Goal: Find specific page/section: Find specific page/section

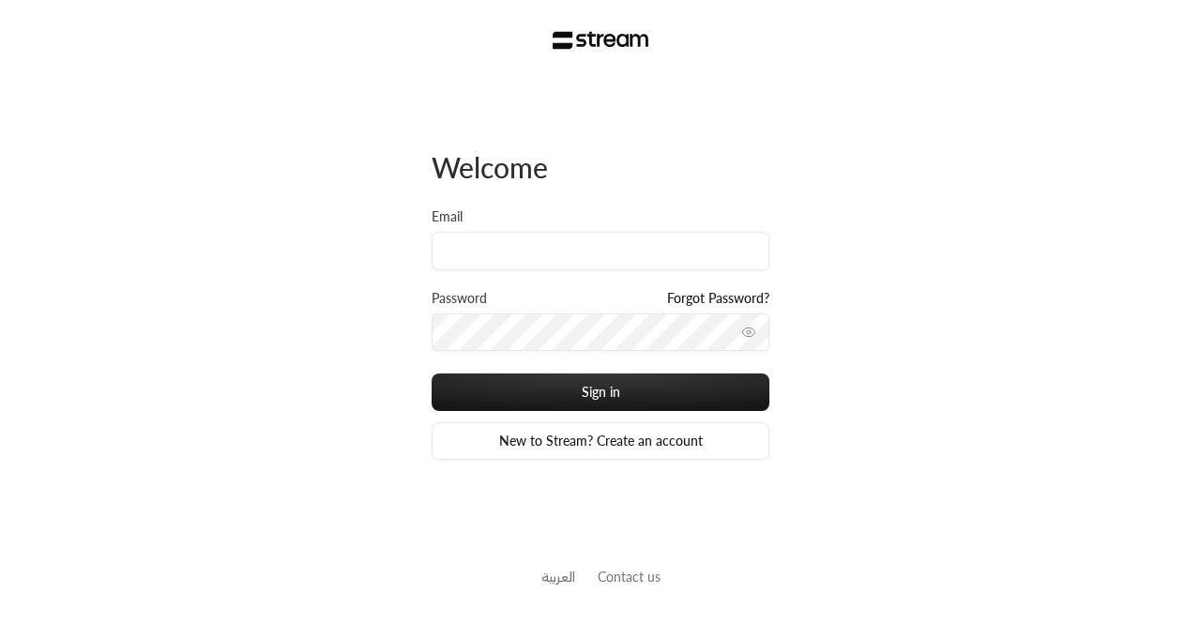
click at [469, 228] on div "Email" at bounding box center [601, 238] width 338 height 63
click at [518, 256] on input "Email" at bounding box center [601, 251] width 338 height 38
paste input "[EMAIL_ADDRESS][DOMAIN_NAME]"
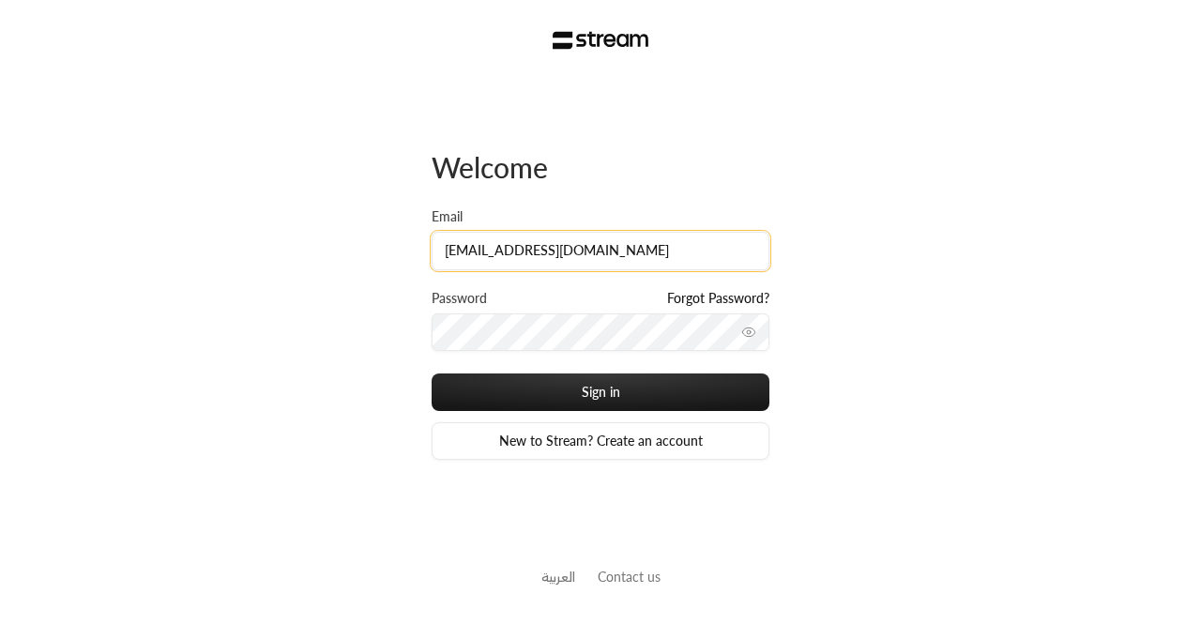
type input "[EMAIL_ADDRESS][DOMAIN_NAME]"
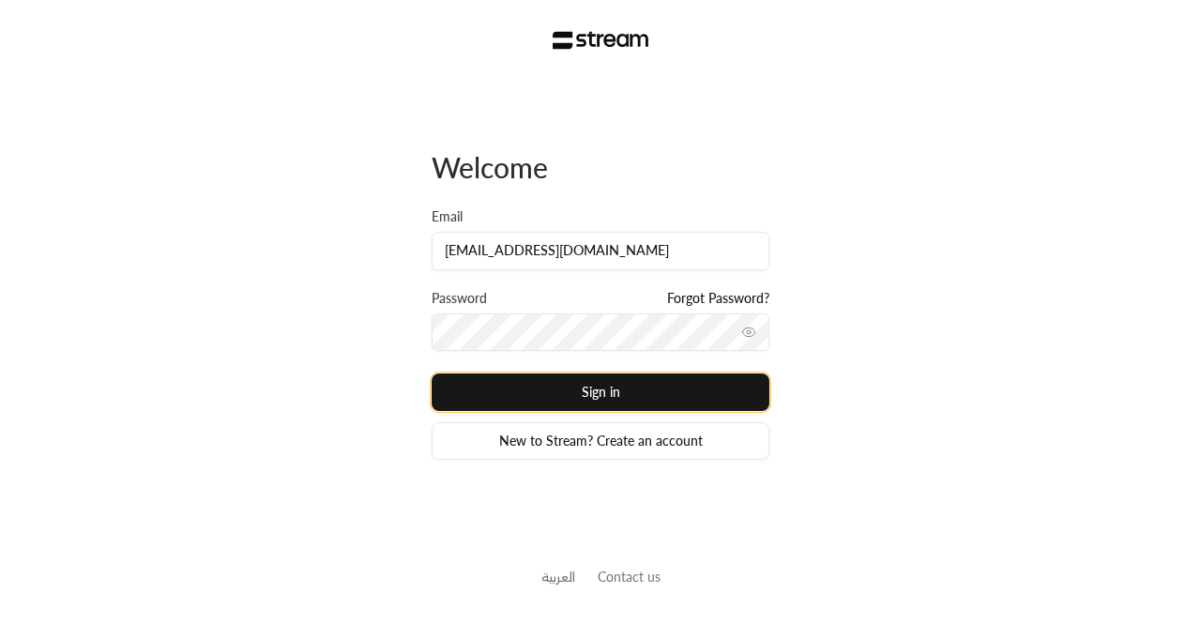
click at [465, 397] on button "Sign in" at bounding box center [601, 393] width 338 height 38
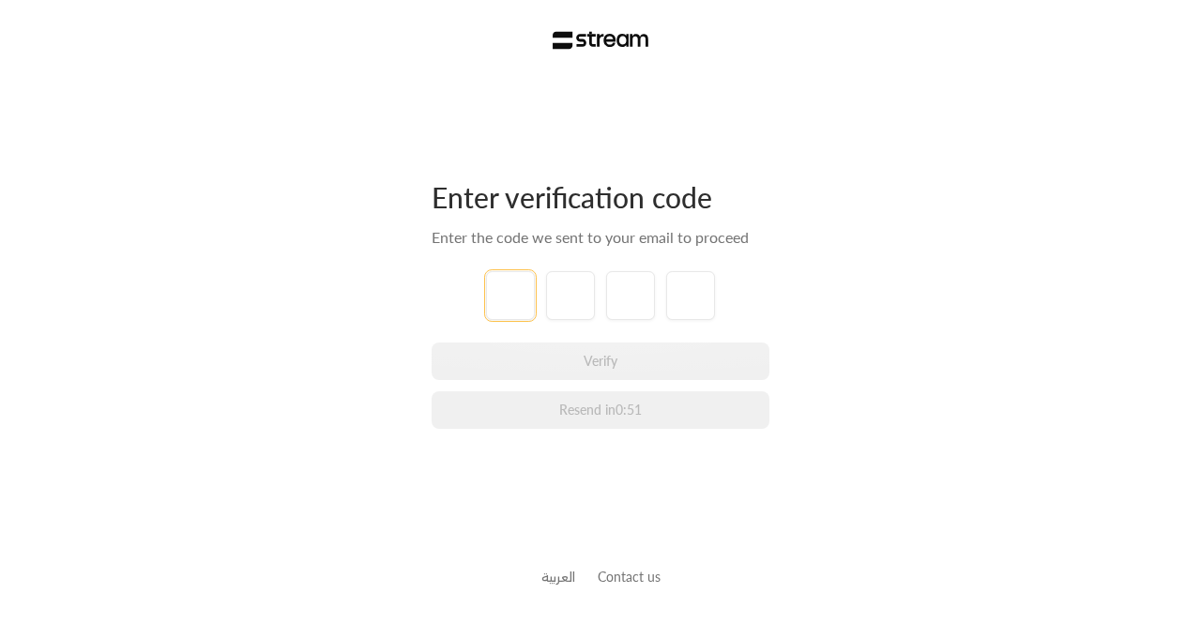
type input "8"
type input "5"
type input "1"
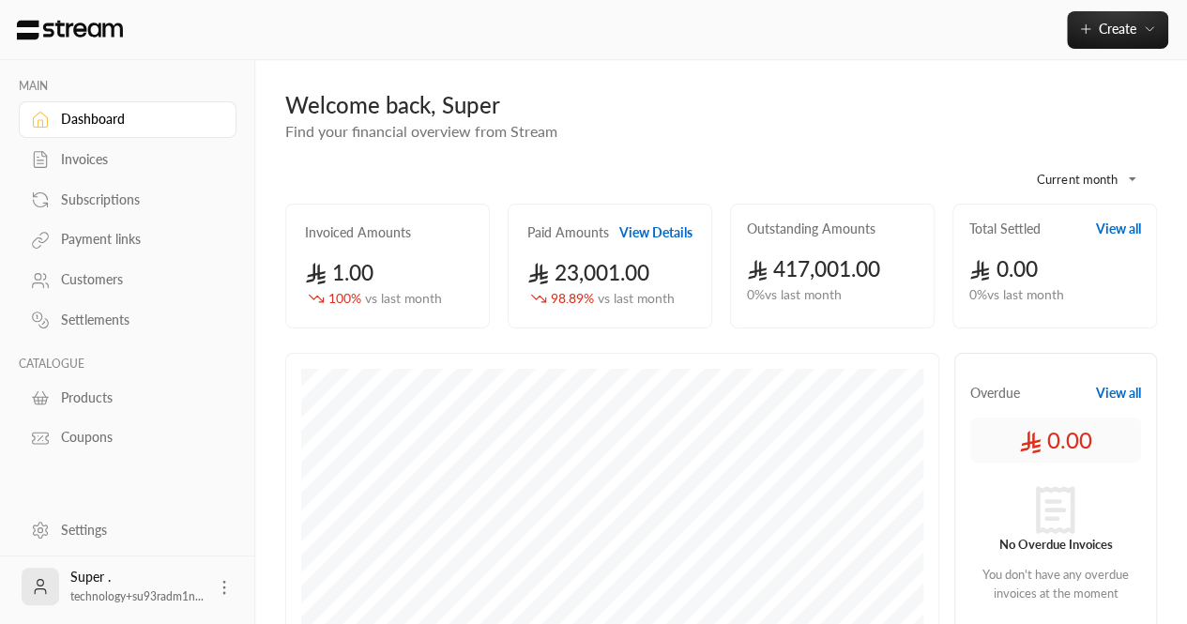
click at [69, 260] on div "Customers" at bounding box center [128, 278] width 218 height 40
click at [84, 271] on div "Customers" at bounding box center [137, 279] width 152 height 19
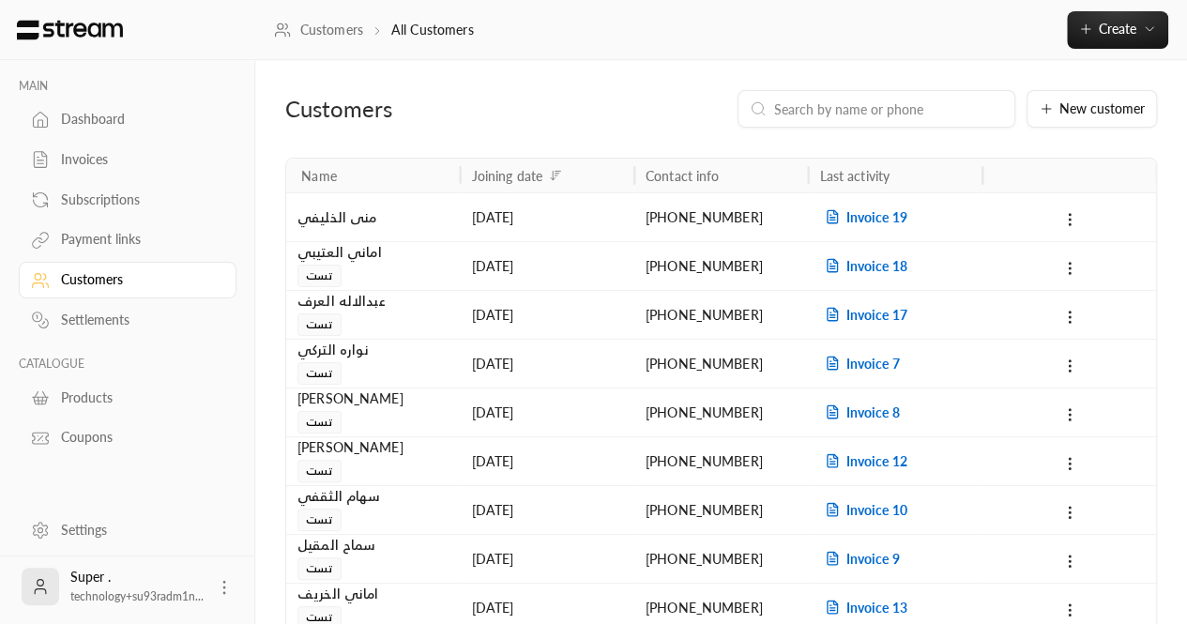
click at [828, 102] on input at bounding box center [888, 109] width 229 height 21
paste input "966559017607"
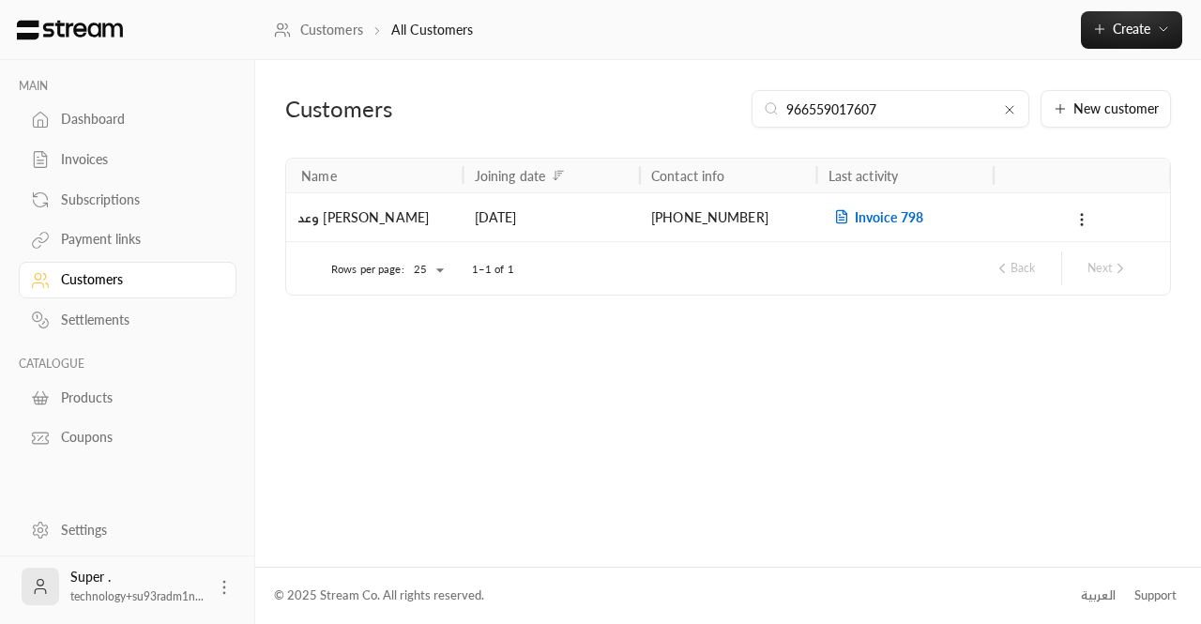
type input "966559017607"
click at [884, 211] on span "Invoice 798" at bounding box center [876, 217] width 95 height 16
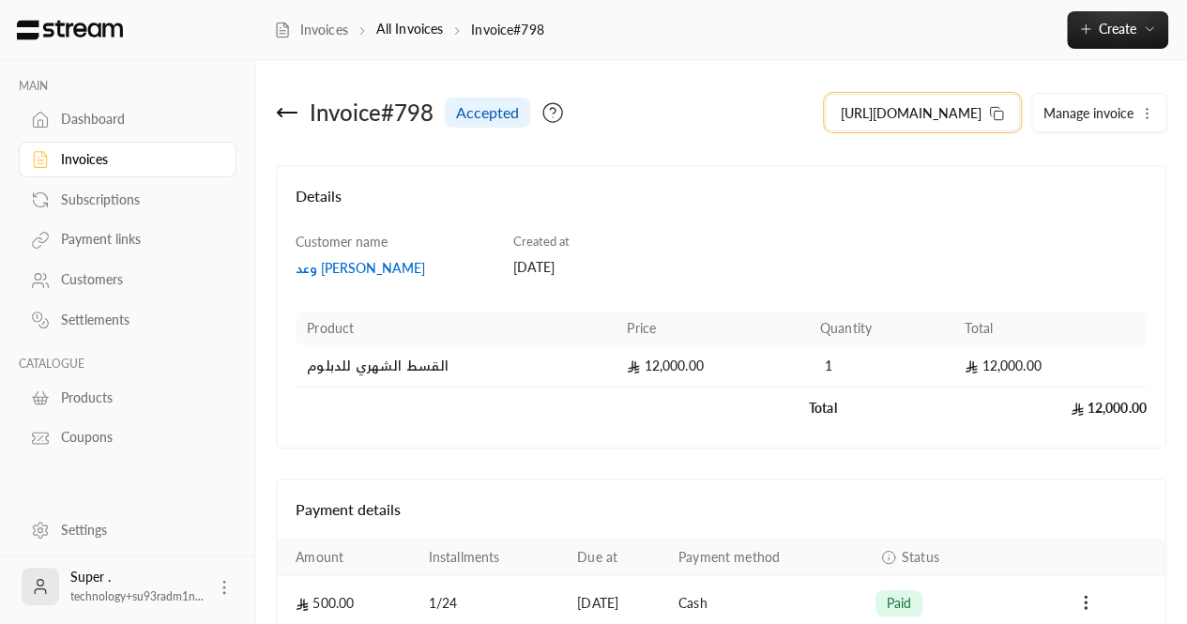
click at [1004, 116] on icon at bounding box center [996, 113] width 15 height 15
click at [126, 287] on div "Customers" at bounding box center [137, 279] width 152 height 19
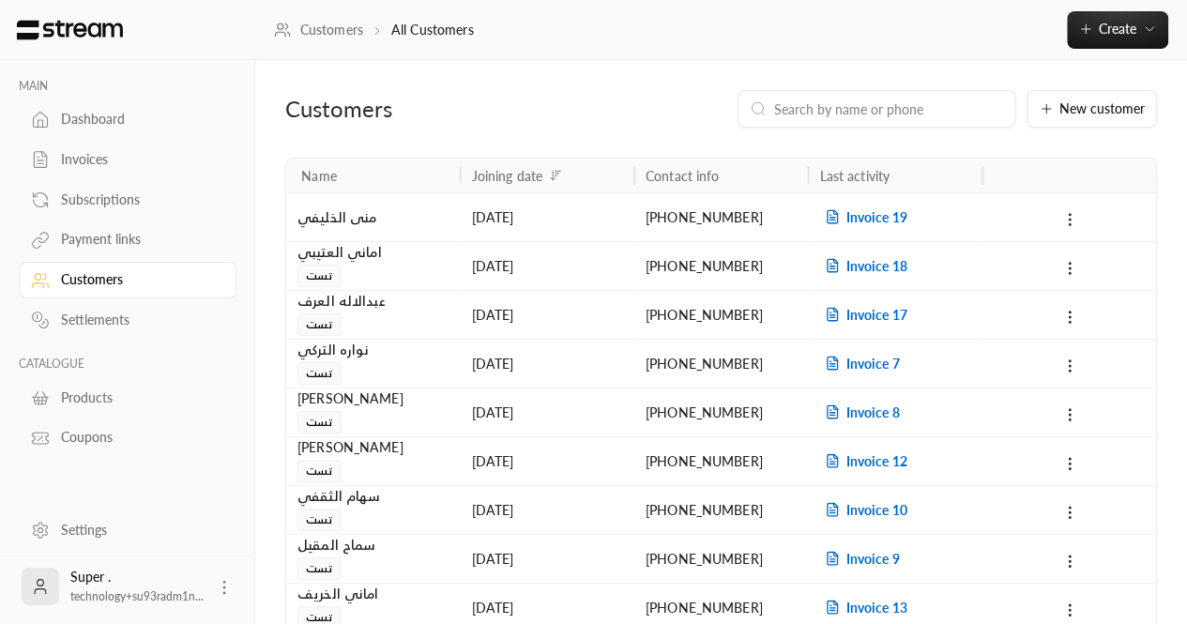
click at [847, 106] on input at bounding box center [888, 109] width 229 height 21
paste input "966561422139"
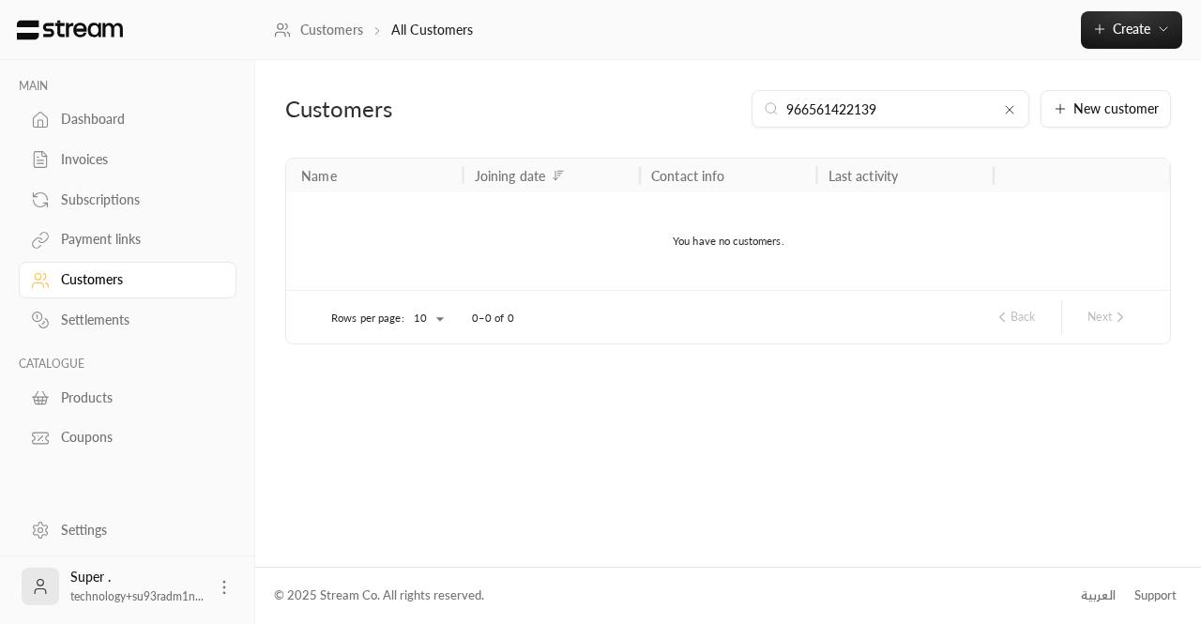
click at [92, 289] on link "Customers" at bounding box center [128, 280] width 218 height 37
click at [945, 112] on input "966561422139" at bounding box center [890, 109] width 208 height 21
paste input "05849935"
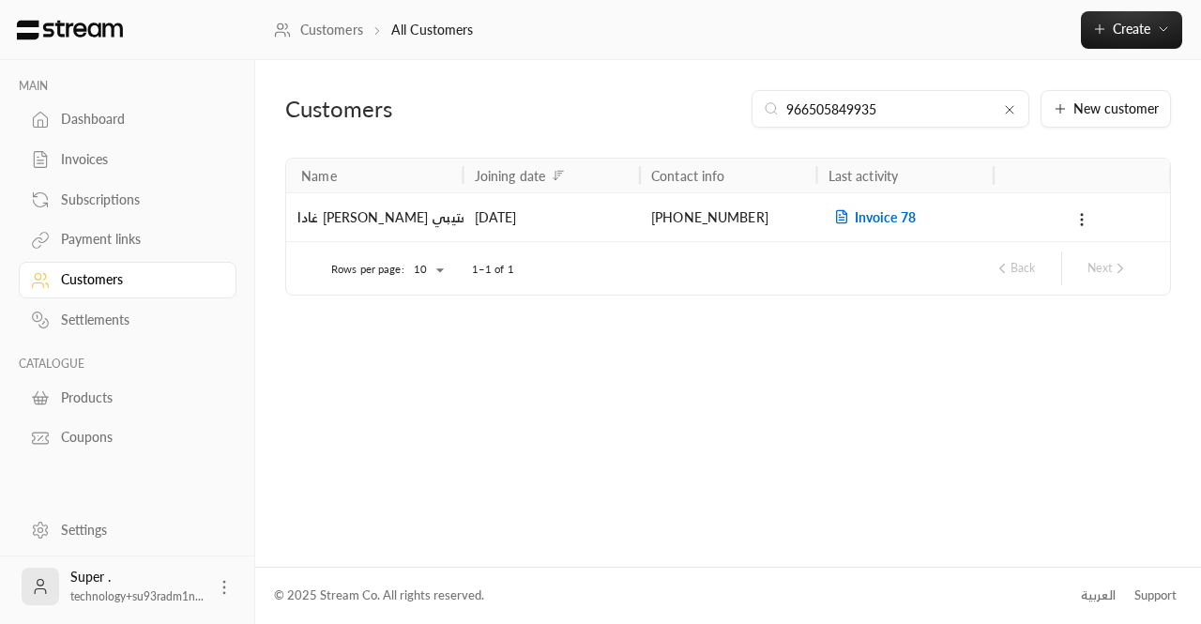
type input "966505849935"
click at [869, 222] on span "Invoice 78" at bounding box center [872, 217] width 87 height 16
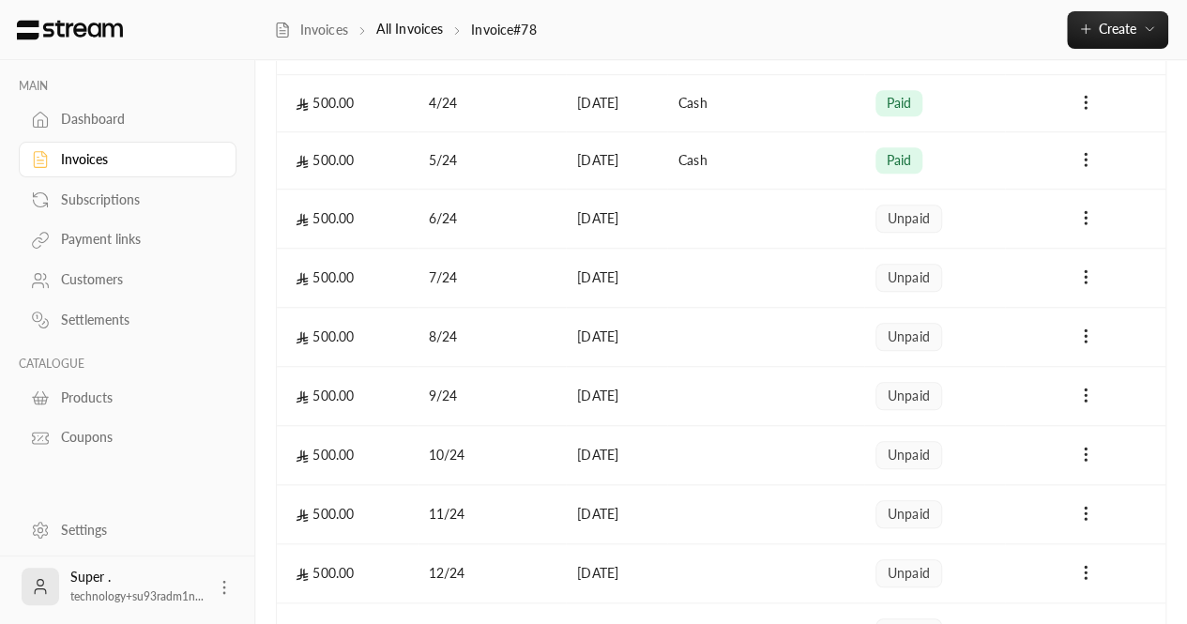
scroll to position [636, 0]
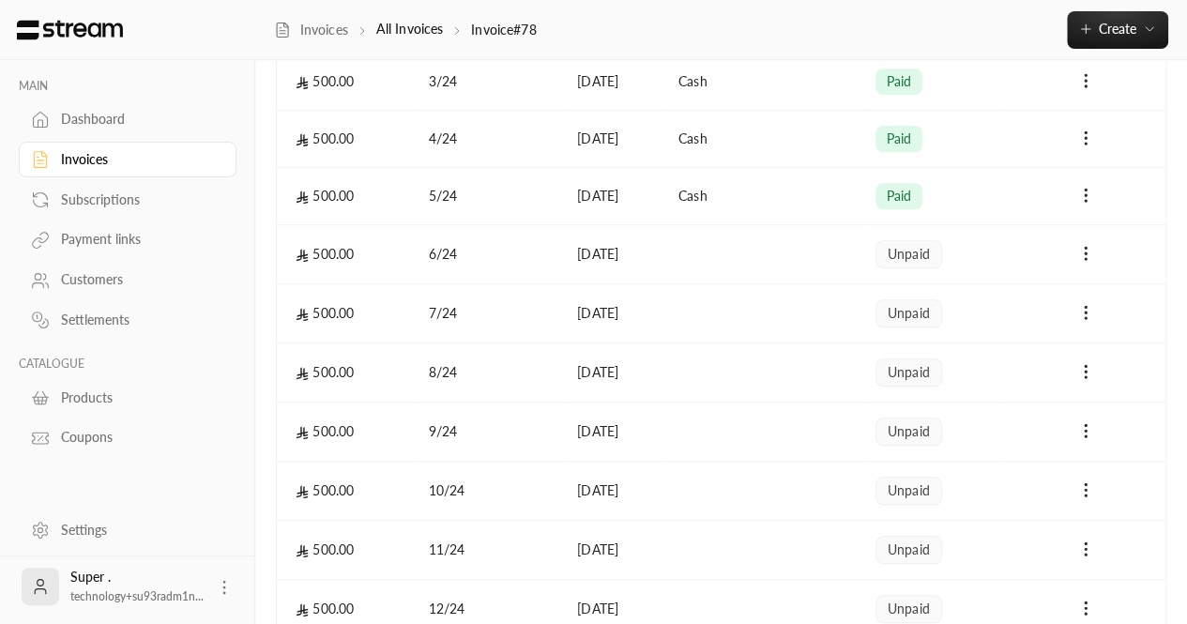
click at [135, 289] on link "Customers" at bounding box center [128, 280] width 218 height 37
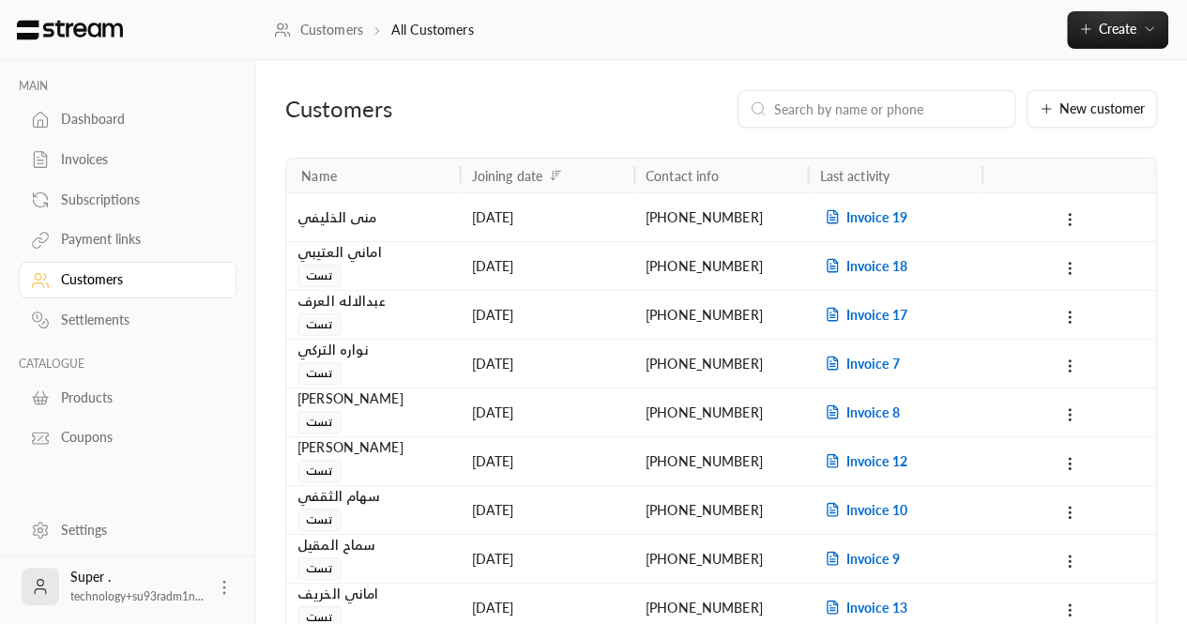
click at [800, 110] on input at bounding box center [888, 109] width 229 height 21
paste input "966561422139"
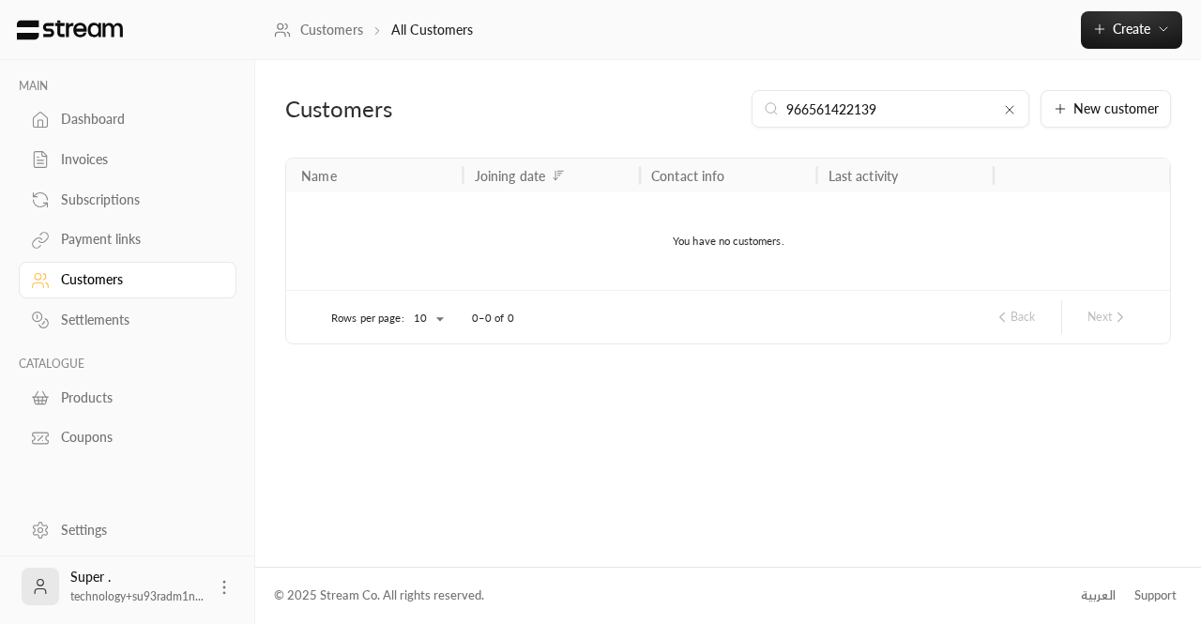
type input "966561422139"
click at [997, 116] on div "966561422139" at bounding box center [891, 109] width 278 height 38
click at [1012, 114] on icon at bounding box center [1009, 109] width 15 height 15
click at [951, 114] on input at bounding box center [902, 109] width 229 height 21
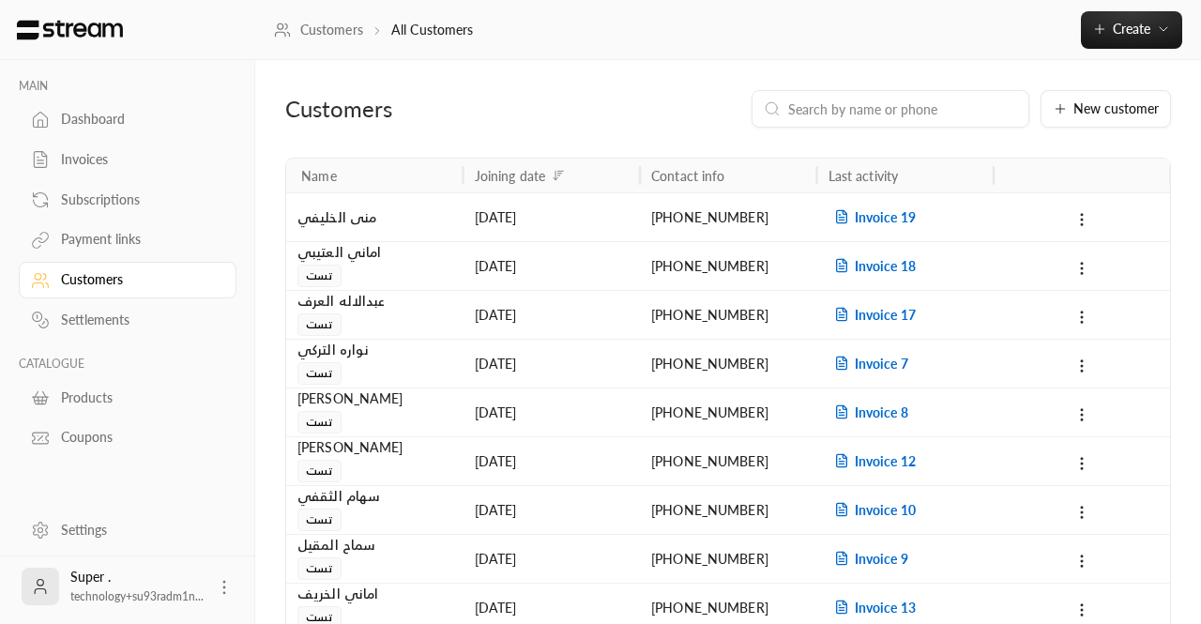
paste input "966505849935"
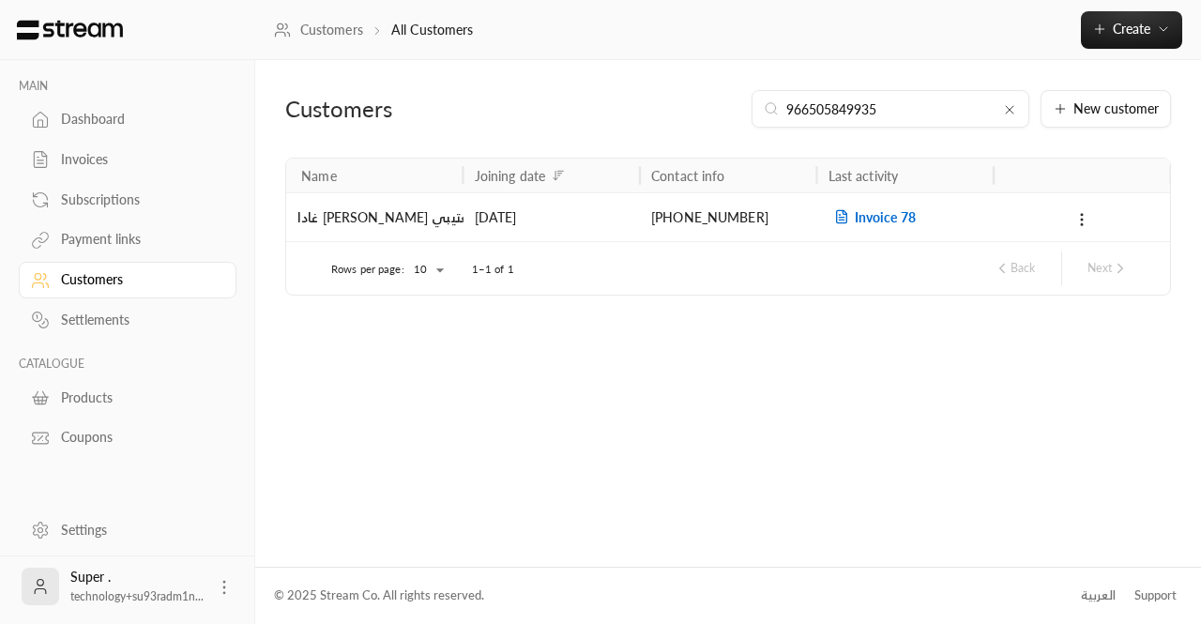
type input "966505849935"
click at [860, 215] on span "Invoice 78" at bounding box center [872, 217] width 87 height 16
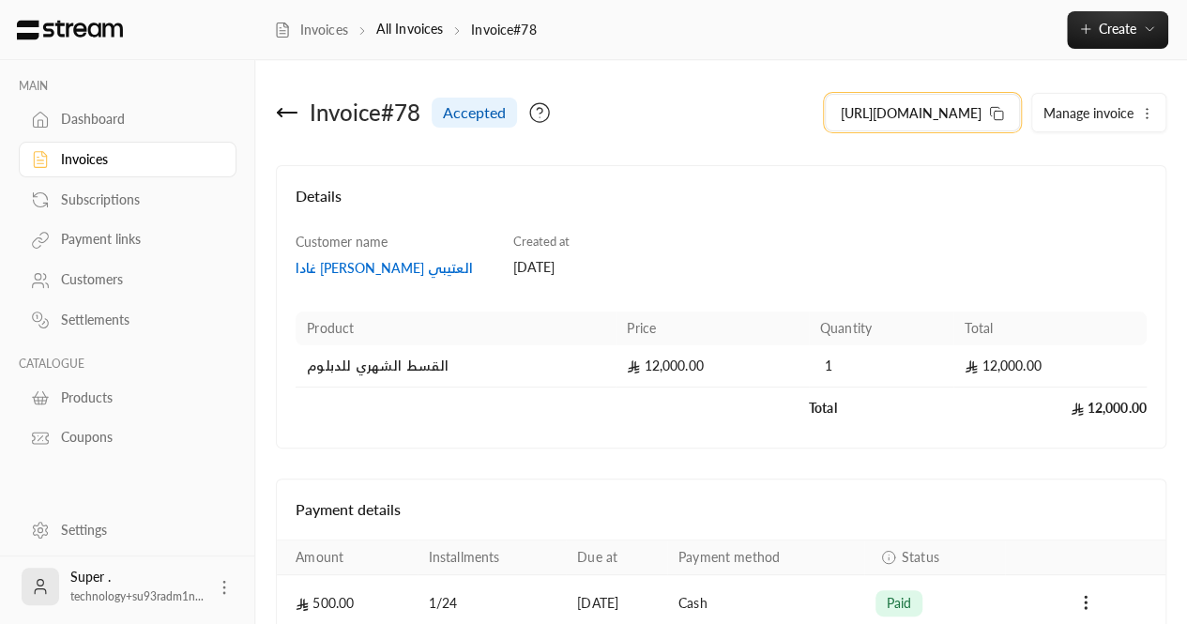
click at [997, 110] on icon at bounding box center [996, 113] width 15 height 15
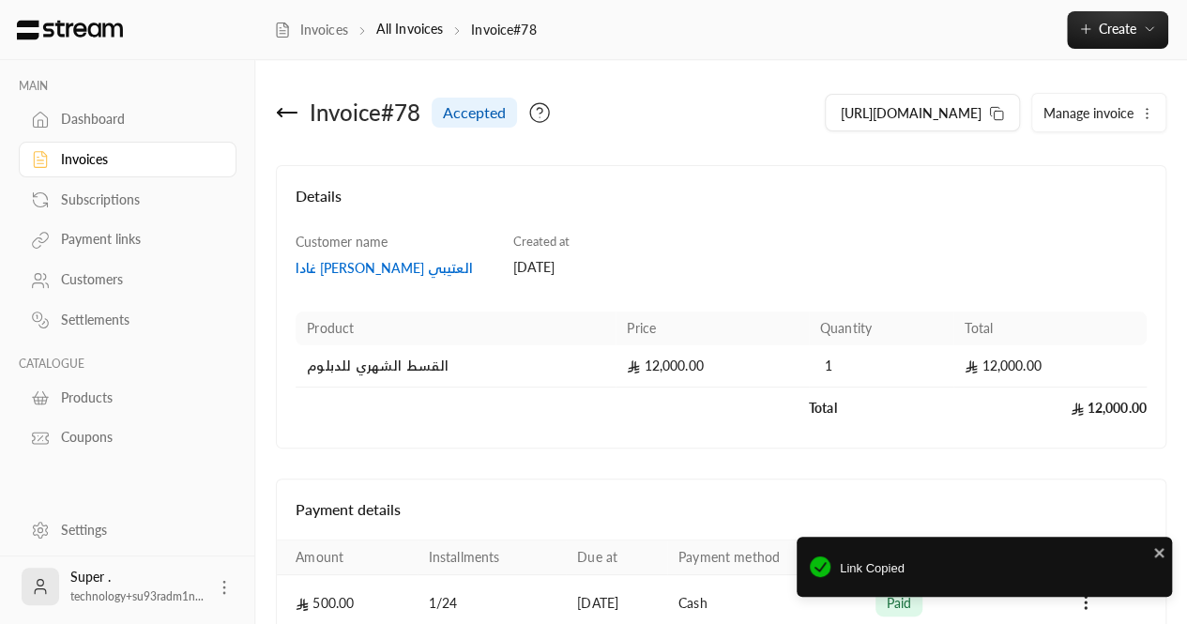
click at [117, 277] on div "Customers" at bounding box center [137, 279] width 152 height 19
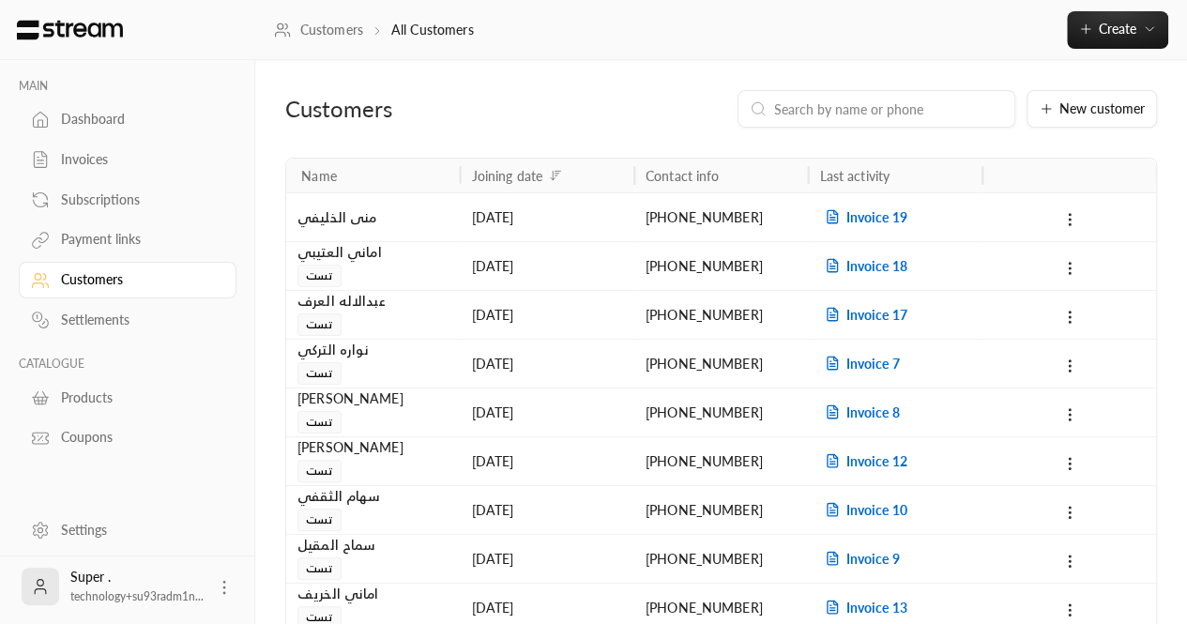
click at [863, 101] on input at bounding box center [888, 109] width 229 height 21
paste input "[PHONE_NUMBER]"
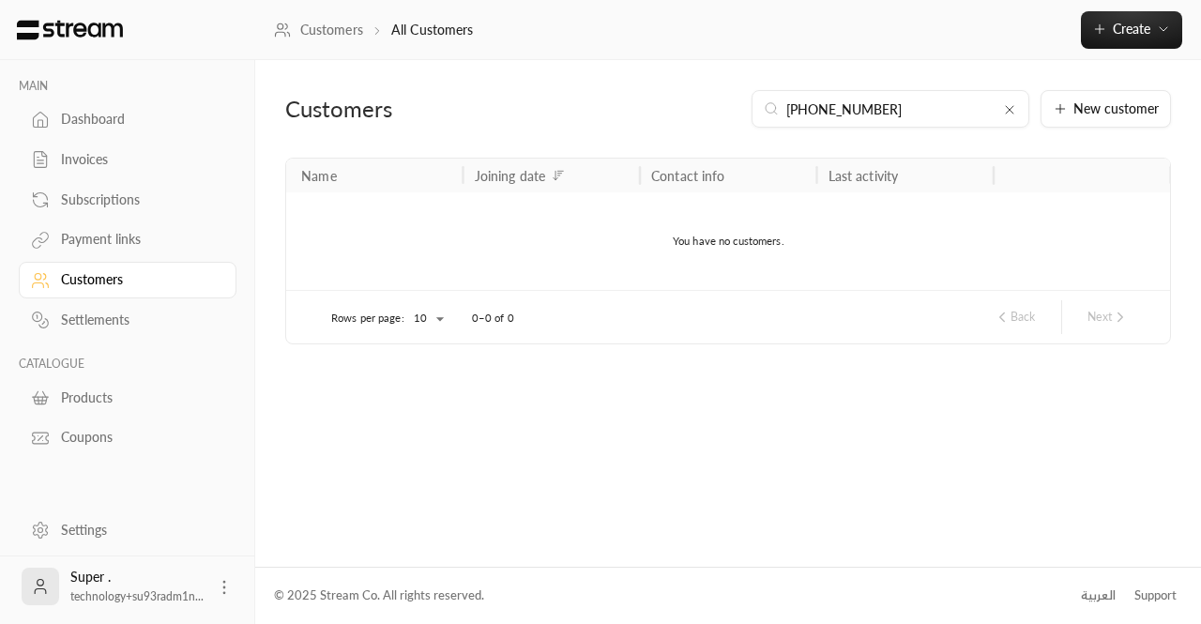
type input "[PHONE_NUMBER]"
click at [905, 117] on input "[PHONE_NUMBER]" at bounding box center [890, 109] width 208 height 21
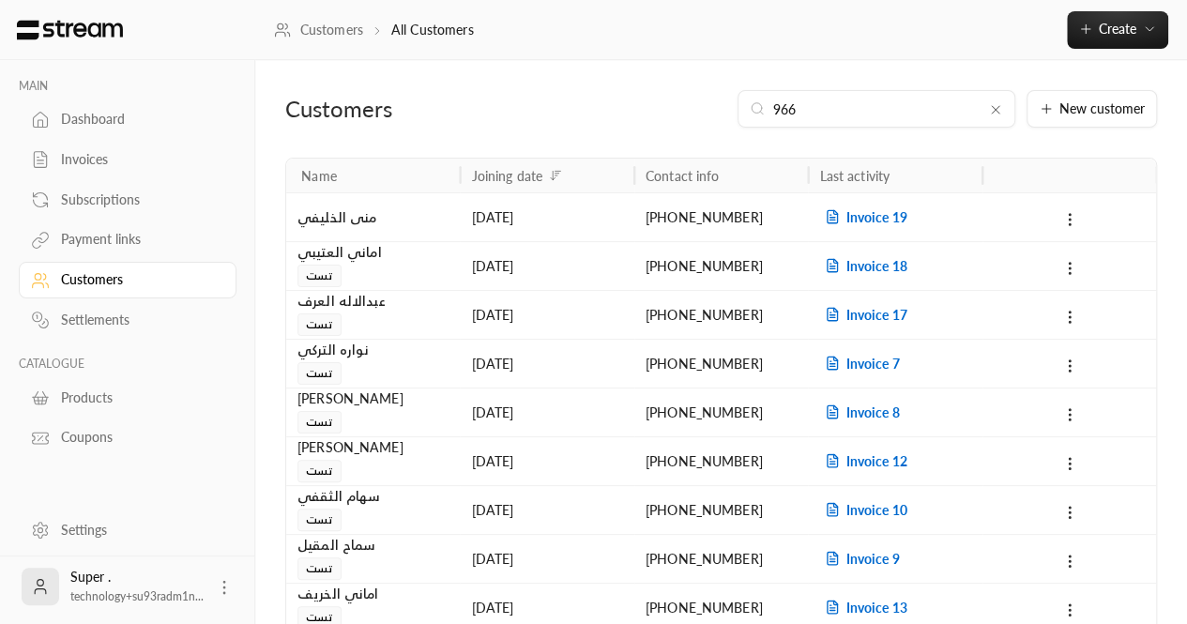
type input "966"
click at [995, 108] on icon at bounding box center [996, 110] width 8 height 8
click at [871, 93] on div at bounding box center [877, 109] width 278 height 38
click at [858, 101] on input at bounding box center [888, 109] width 229 height 21
paste input "0541330531"
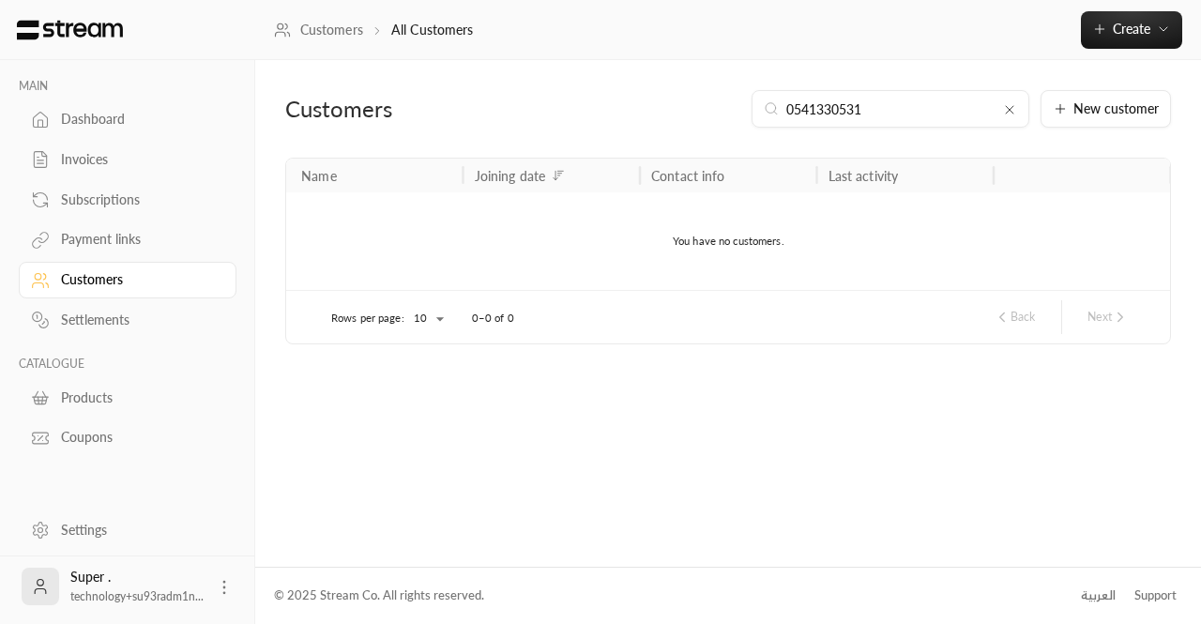
type input "0541330531"
click at [1012, 114] on icon at bounding box center [1009, 109] width 15 height 15
click at [933, 105] on input at bounding box center [902, 109] width 229 height 21
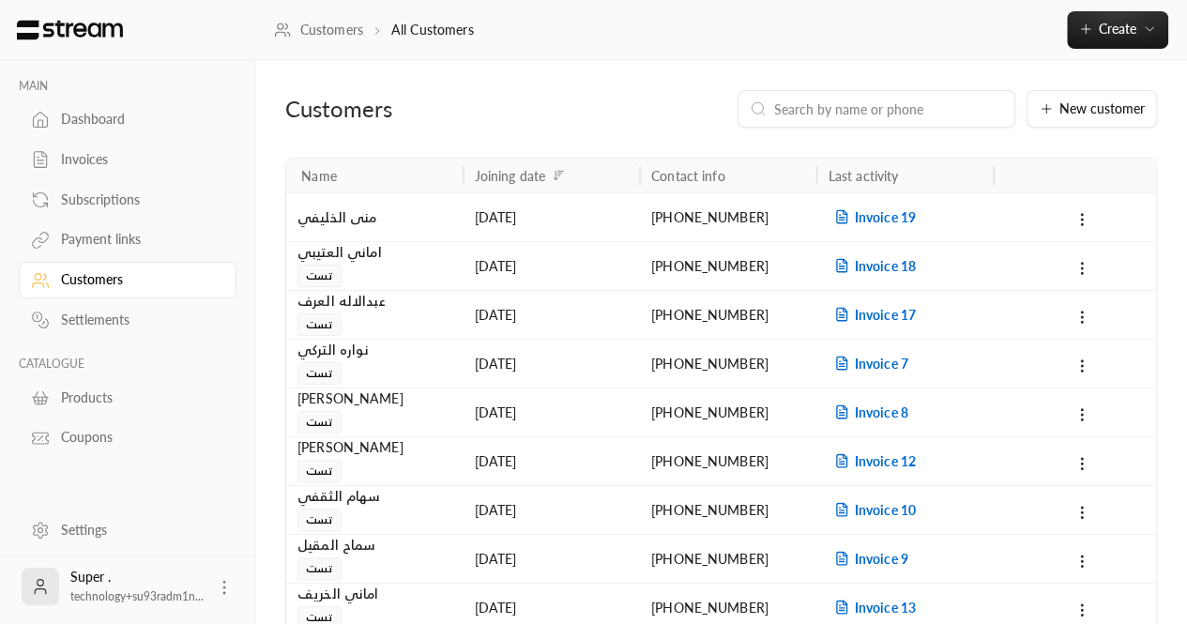
paste input "0541330531"
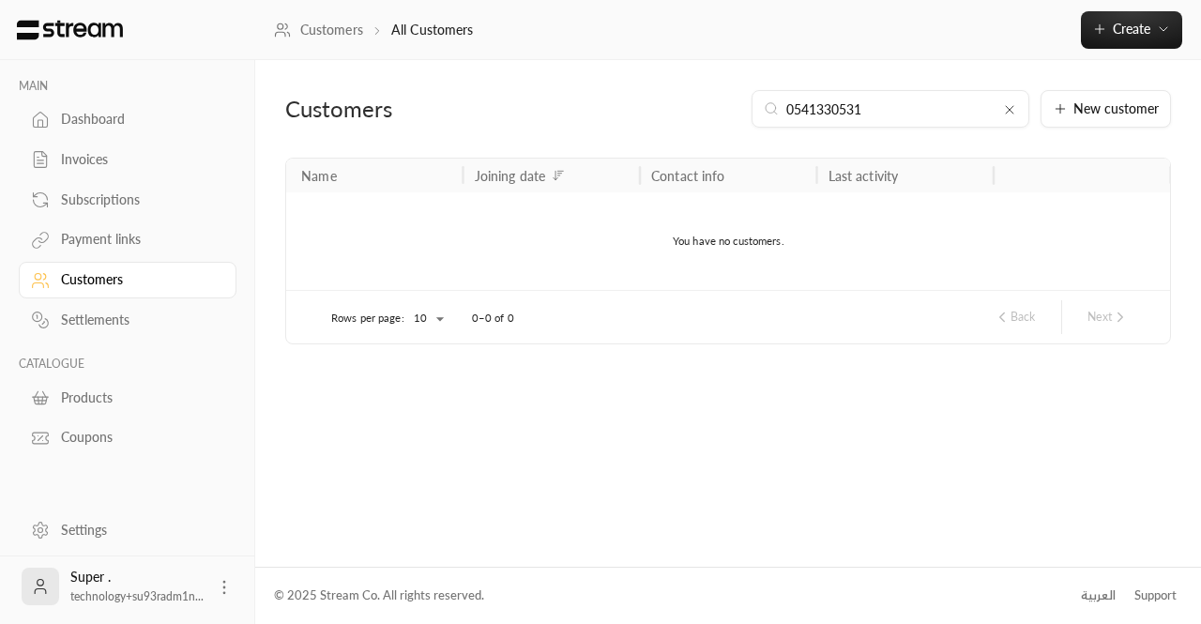
click at [793, 112] on input "0541330531" at bounding box center [890, 109] width 208 height 21
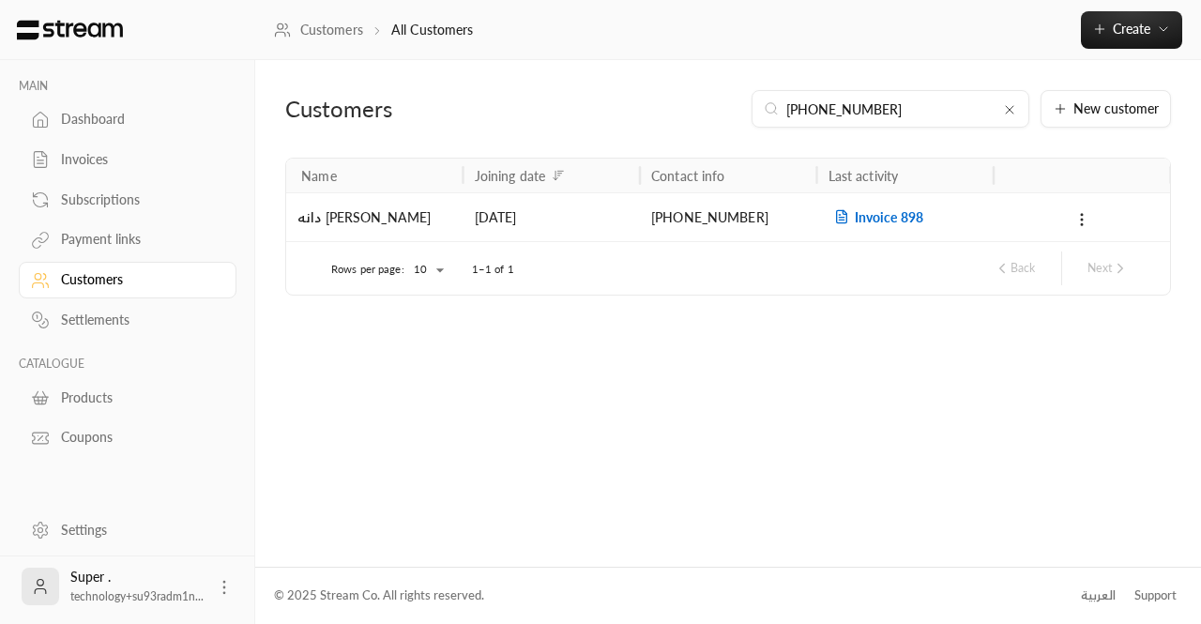
type input "[PHONE_NUMBER]"
click at [860, 213] on span "Invoice 898" at bounding box center [876, 217] width 95 height 16
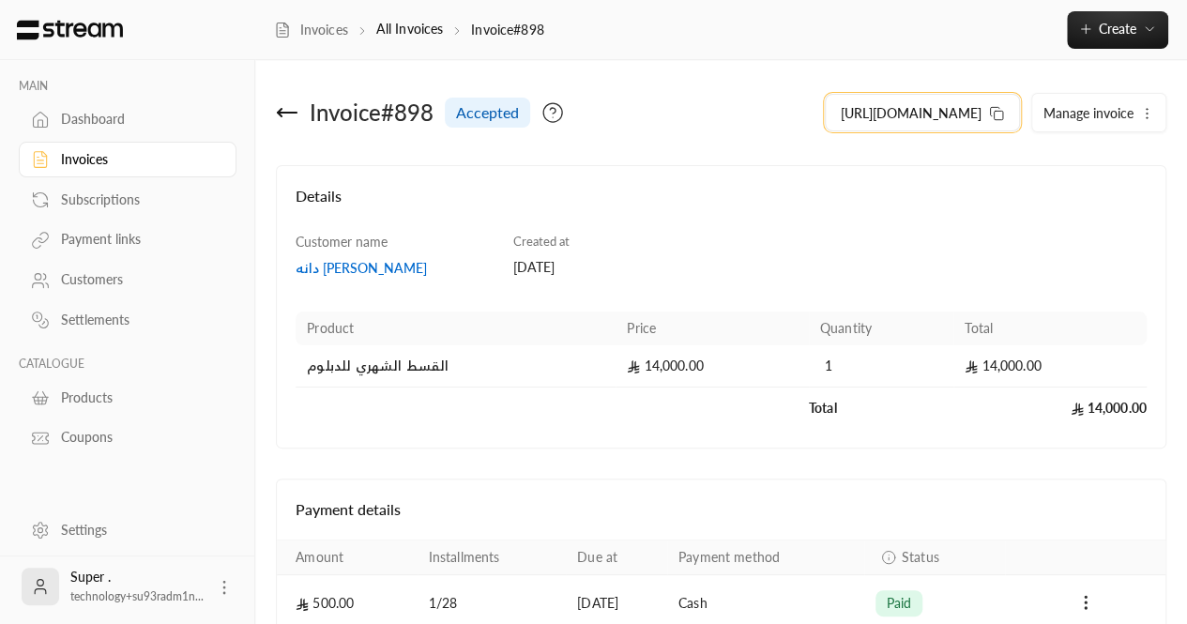
click at [1002, 114] on icon at bounding box center [996, 113] width 15 height 15
